Goal: Task Accomplishment & Management: Manage account settings

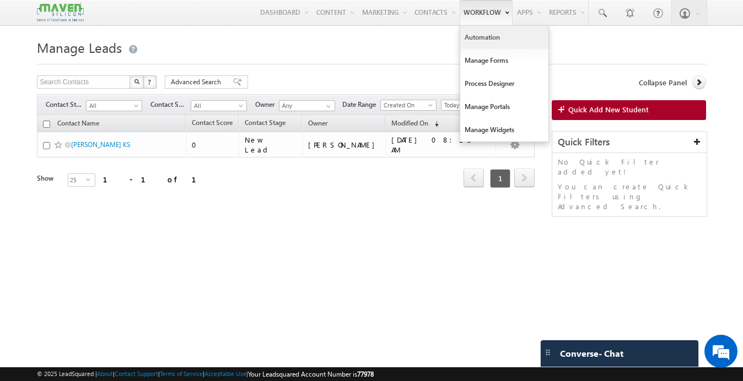
click at [486, 36] on link "Automation" at bounding box center [504, 37] width 88 height 23
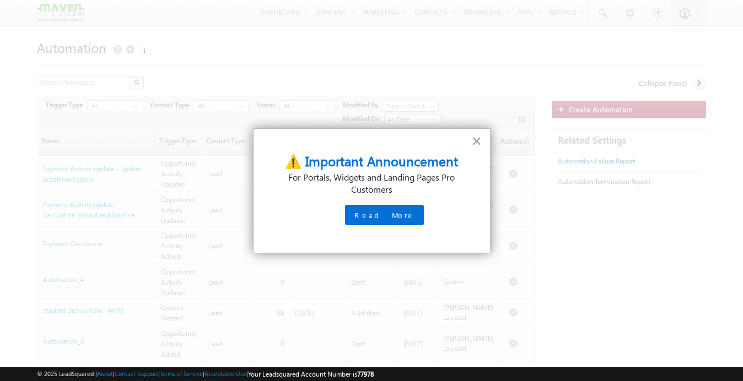
click at [475, 142] on button "×" at bounding box center [476, 141] width 10 height 18
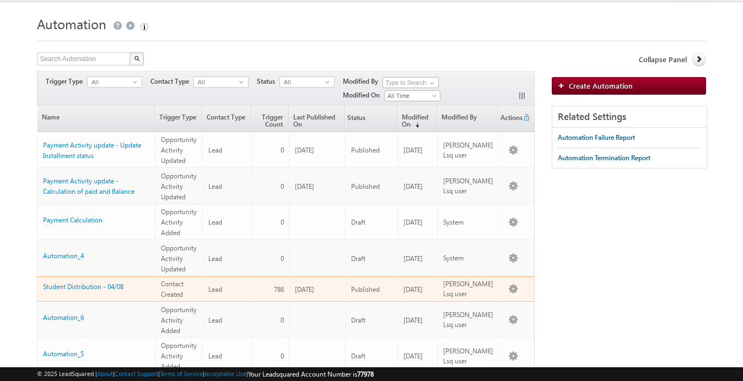
scroll to position [29, 0]
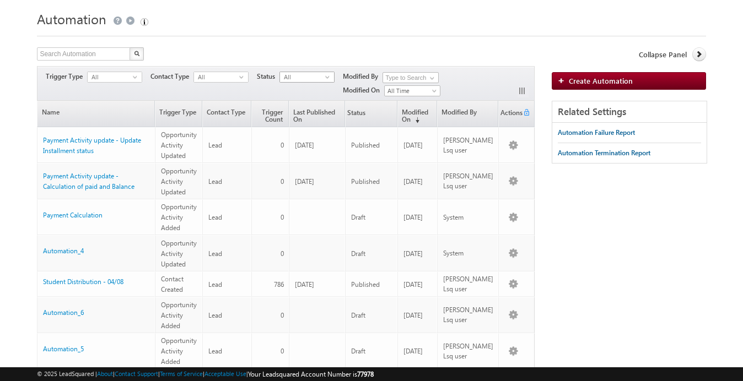
click at [296, 80] on span "All" at bounding box center [302, 77] width 45 height 10
click at [305, 110] on li "Published" at bounding box center [308, 111] width 54 height 11
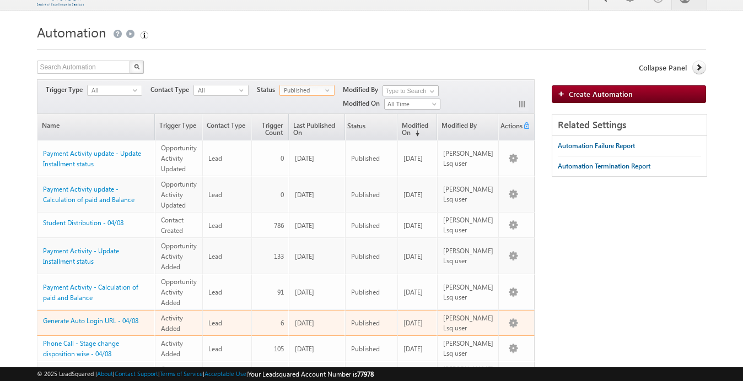
scroll to position [13, 0]
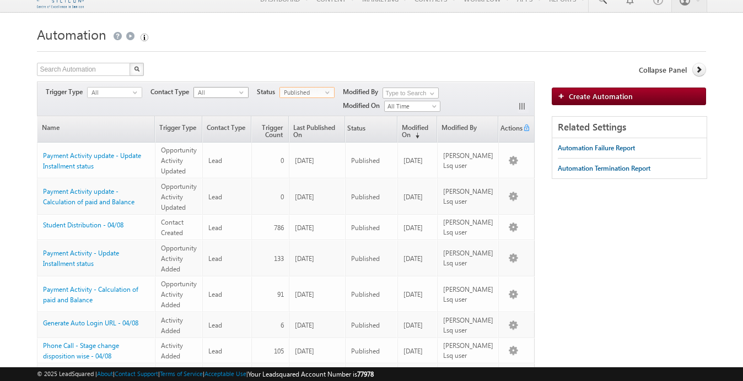
click at [237, 90] on span "All" at bounding box center [216, 93] width 45 height 10
click at [304, 95] on span "Published" at bounding box center [302, 93] width 45 height 10
click at [305, 95] on span "Published" at bounding box center [302, 93] width 45 height 10
click at [304, 95] on span "Published" at bounding box center [302, 93] width 45 height 10
click at [307, 139] on li "Unpublished" at bounding box center [308, 137] width 54 height 11
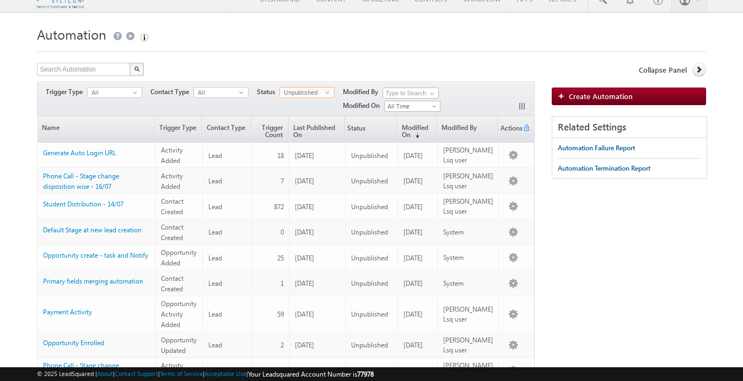
click at [319, 92] on span "Unpublished" at bounding box center [302, 93] width 45 height 10
click at [312, 123] on li "Published" at bounding box center [308, 126] width 54 height 11
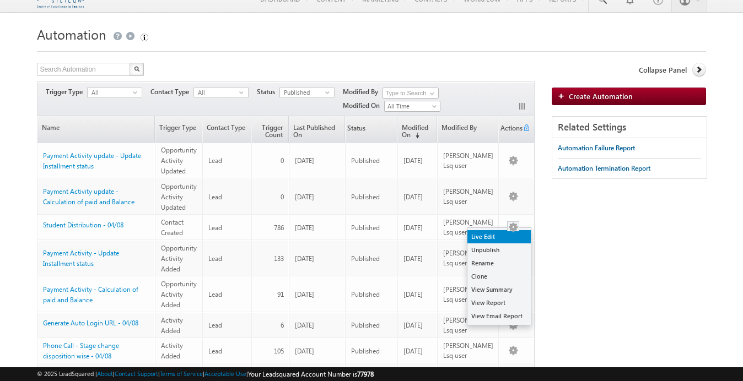
click at [493, 237] on link "Live Edit" at bounding box center [498, 236] width 63 height 13
click at [495, 237] on link "Live Edit" at bounding box center [498, 236] width 63 height 13
click at [492, 238] on link "Live Edit" at bounding box center [498, 236] width 63 height 13
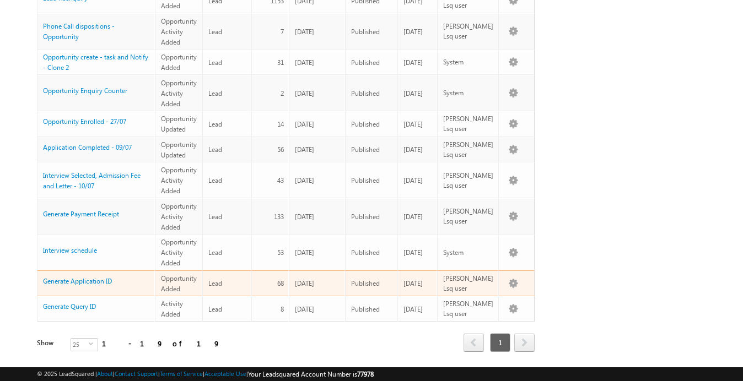
scroll to position [0, 0]
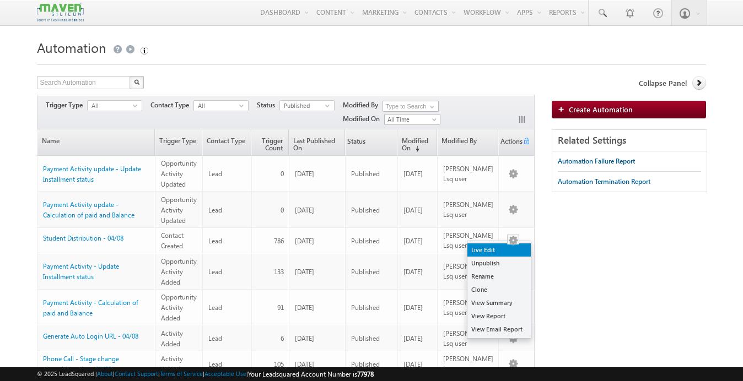
click at [484, 250] on link "Live Edit" at bounding box center [498, 250] width 63 height 13
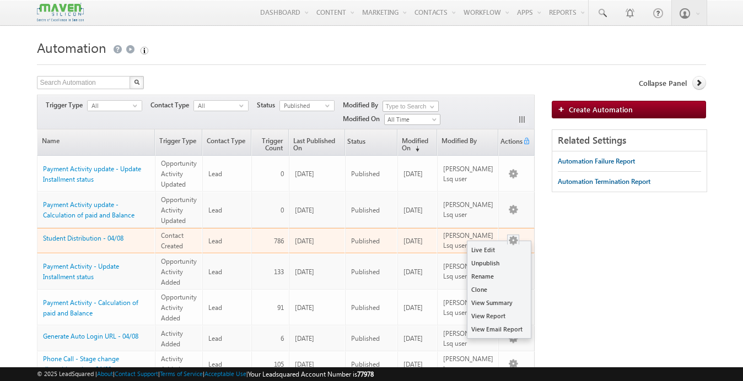
click at [509, 240] on button "button" at bounding box center [513, 240] width 11 height 11
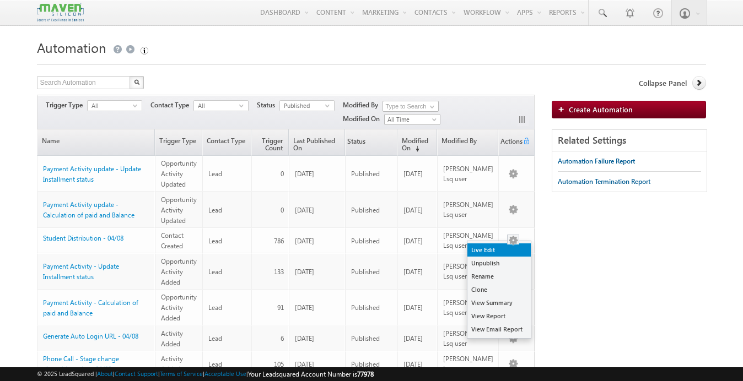
click at [482, 253] on link "Live Edit" at bounding box center [498, 250] width 63 height 13
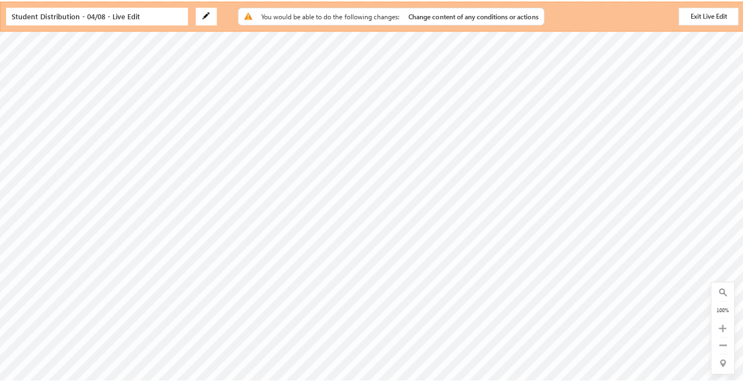
scroll to position [48, 0]
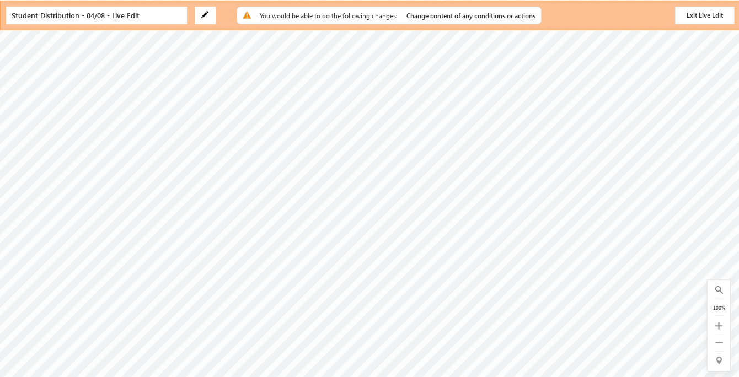
checkbox input "true"
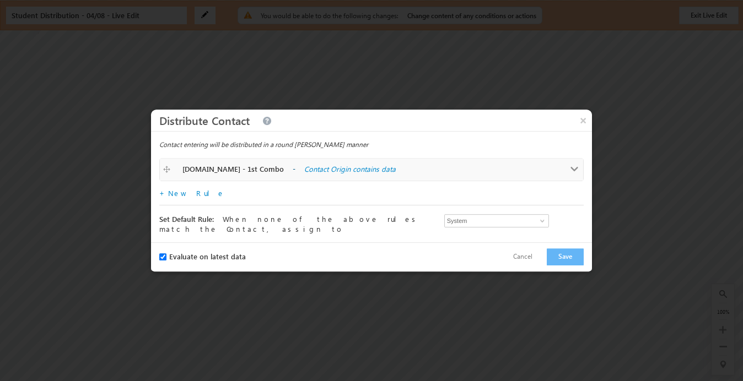
click at [304, 173] on label "Contact Origin contains data" at bounding box center [414, 169] width 221 height 10
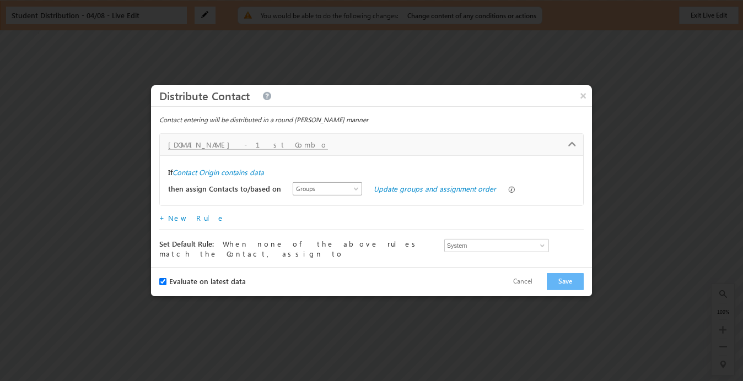
click at [316, 193] on span "Groups" at bounding box center [324, 189] width 63 height 10
click at [393, 192] on link "Update groups and assignment order" at bounding box center [435, 188] width 122 height 9
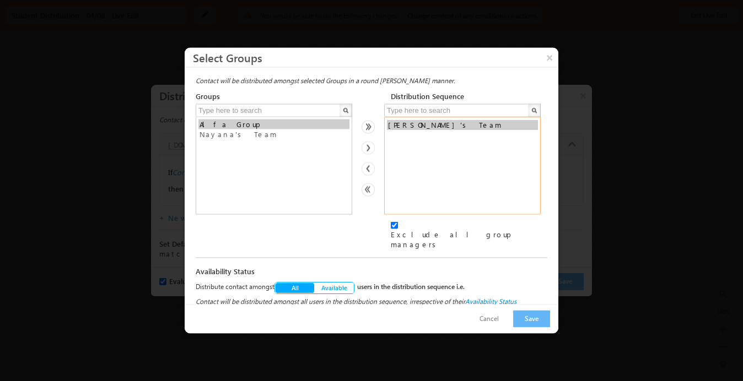
select select "2e0bc3bf-51c8-11f0-b1e3-0623476dd86d"
click at [413, 127] on option "Gudi's Team" at bounding box center [462, 125] width 151 height 10
click at [497, 317] on button "Cancel" at bounding box center [489, 319] width 41 height 16
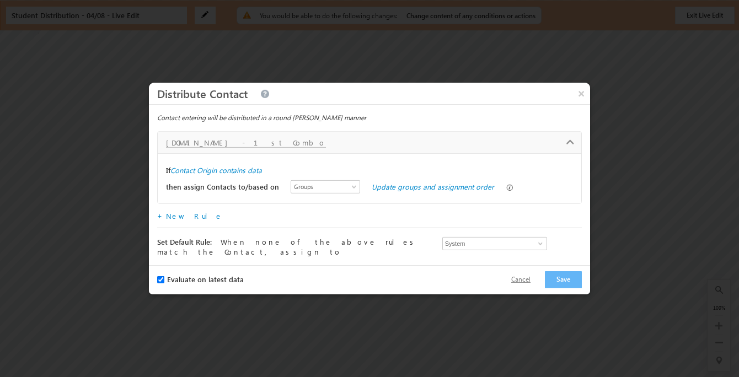
click at [533, 282] on button "Cancel" at bounding box center [520, 280] width 41 height 16
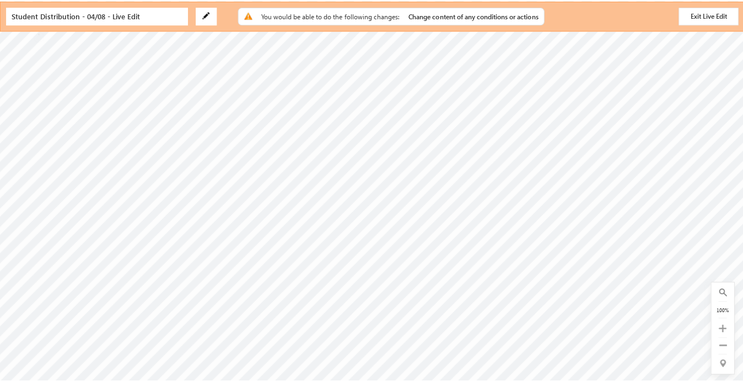
scroll to position [156, 291]
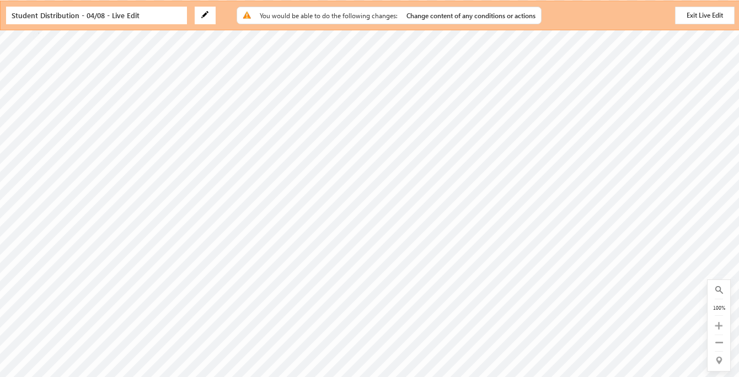
checkbox input "true"
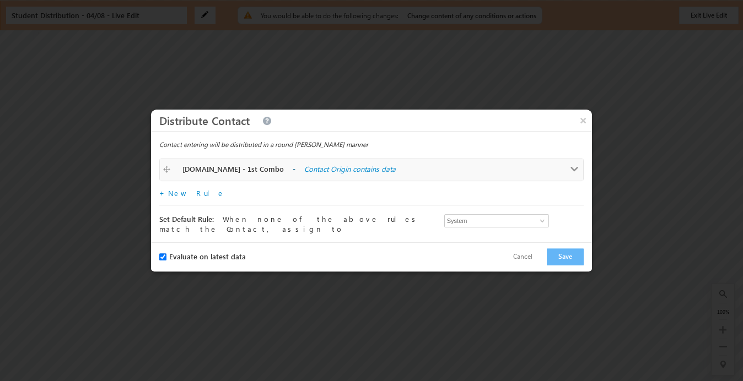
click at [325, 173] on label "Contact Origin contains data" at bounding box center [414, 169] width 221 height 10
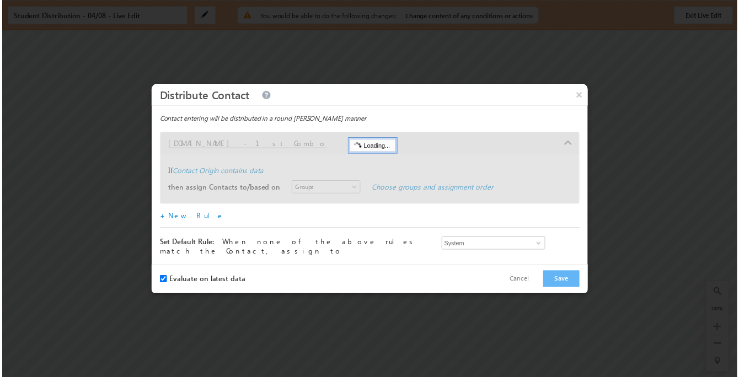
scroll to position [0, 0]
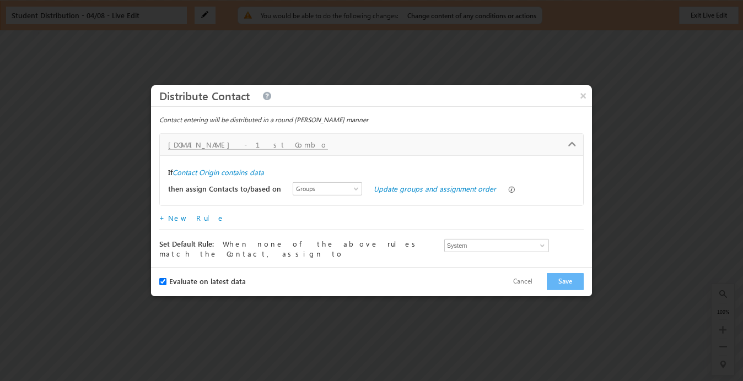
click at [422, 196] on div "then assign Contacts to/based on Users Groups User Properties Groups Update gro…" at bounding box center [371, 189] width 407 height 17
click at [426, 190] on link "Update groups and assignment order" at bounding box center [435, 188] width 122 height 9
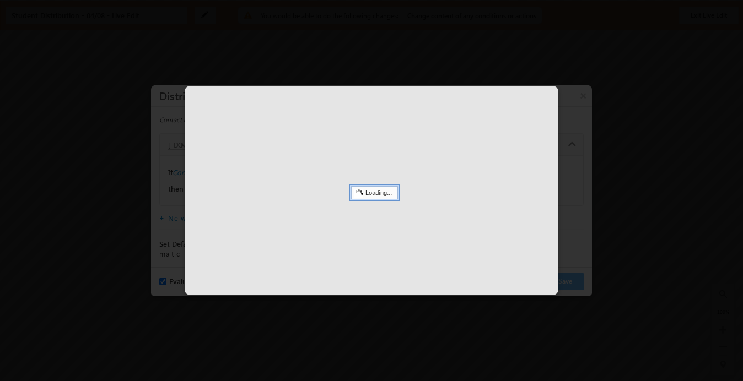
select select
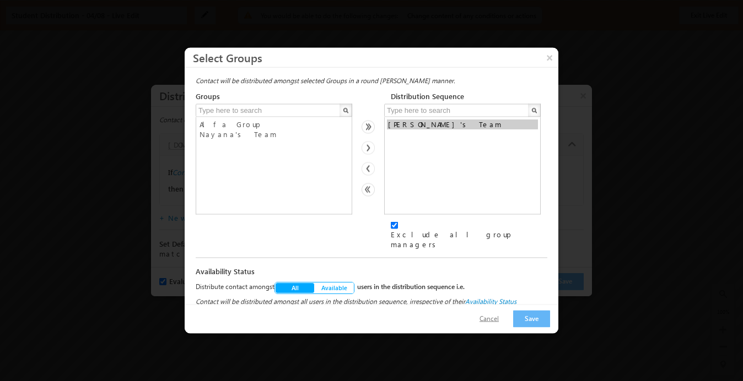
click at [501, 321] on button "Cancel" at bounding box center [489, 319] width 41 height 16
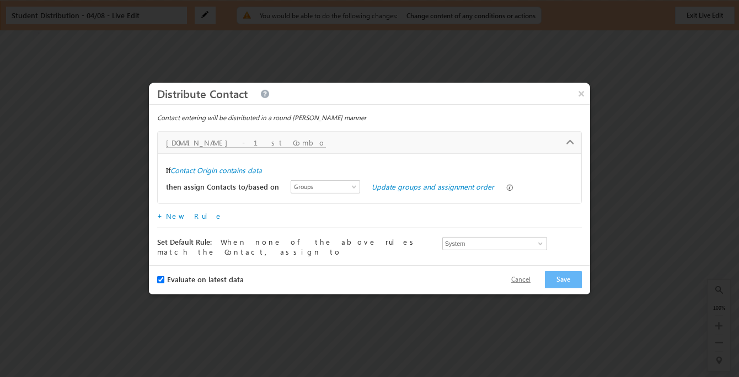
click at [528, 279] on button "Cancel" at bounding box center [520, 280] width 41 height 16
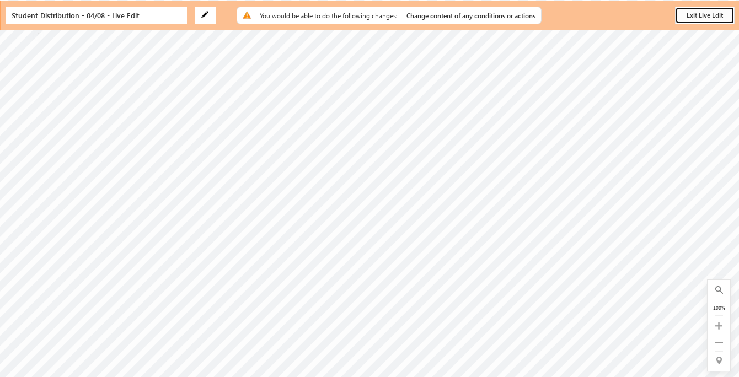
click at [688, 14] on button "Exit Live Edit" at bounding box center [705, 16] width 60 height 18
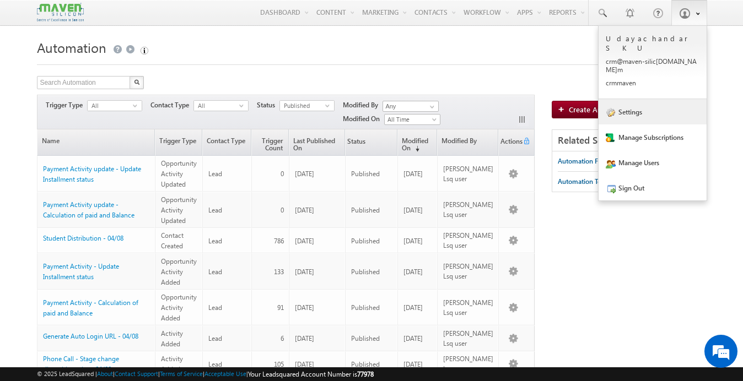
click at [635, 99] on link "Settings" at bounding box center [653, 111] width 108 height 25
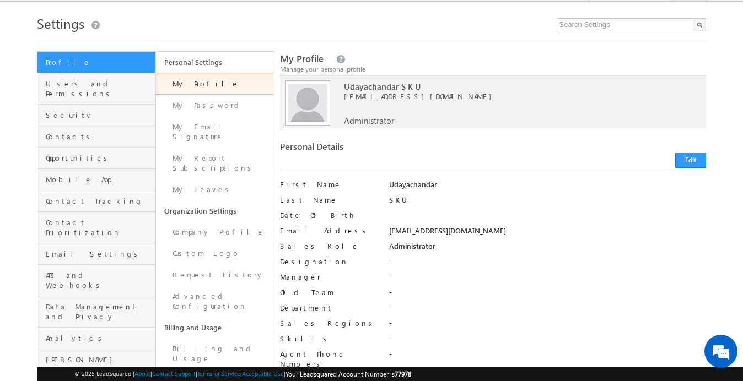
scroll to position [27, 0]
